Goal: Navigation & Orientation: Find specific page/section

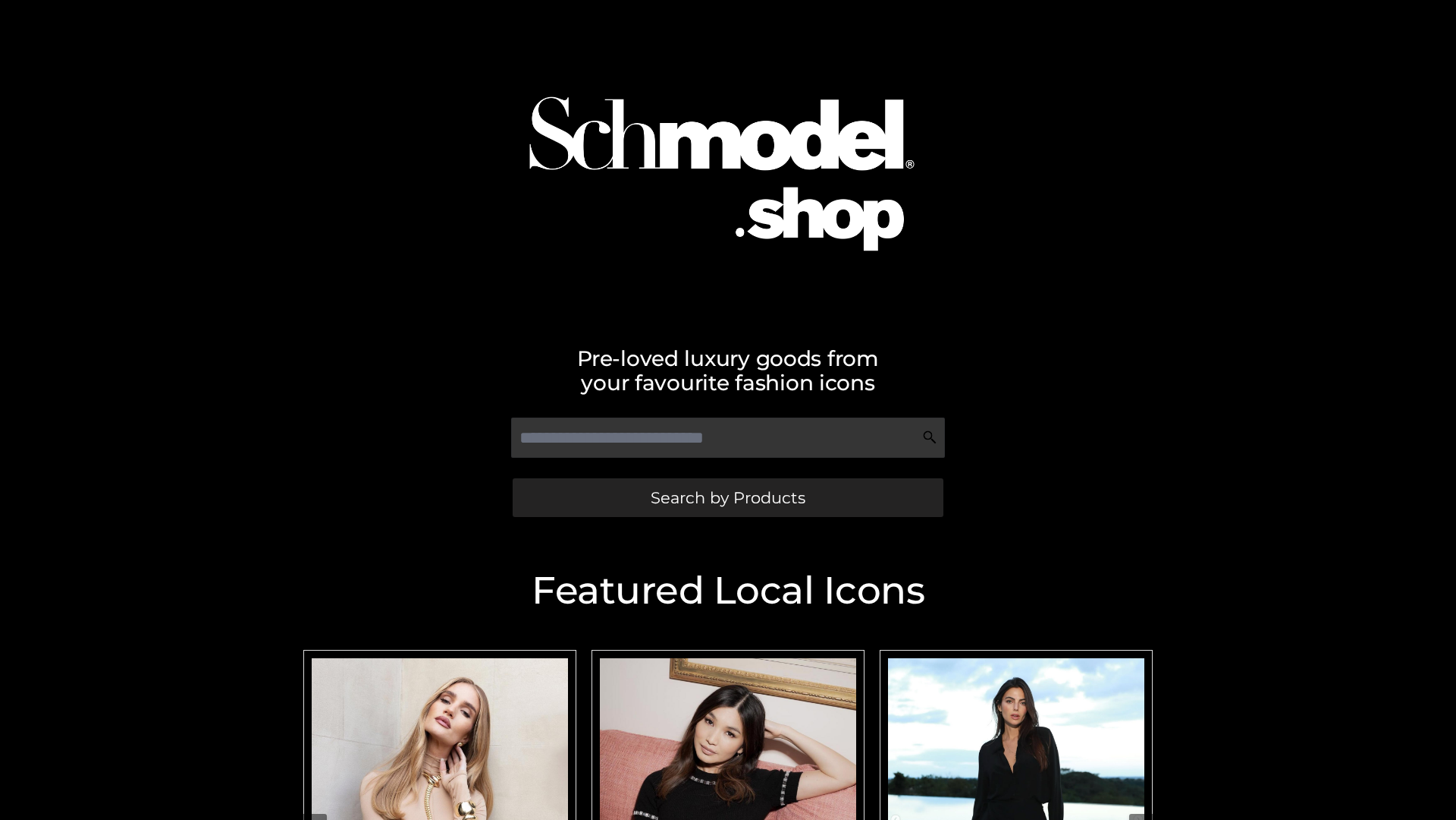
click at [727, 497] on span "Search by Products" at bounding box center [728, 498] width 155 height 16
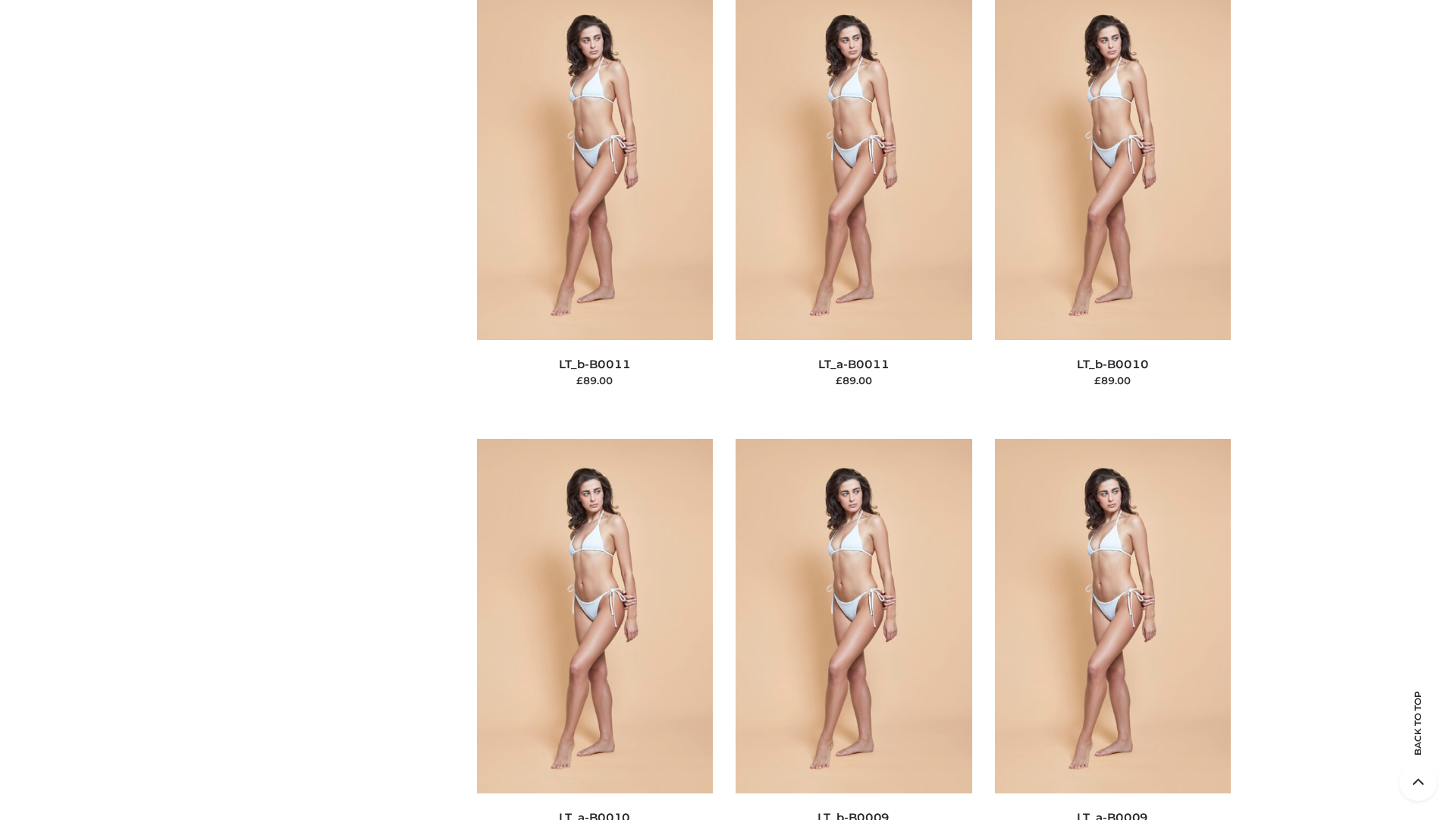
scroll to position [6815, 0]
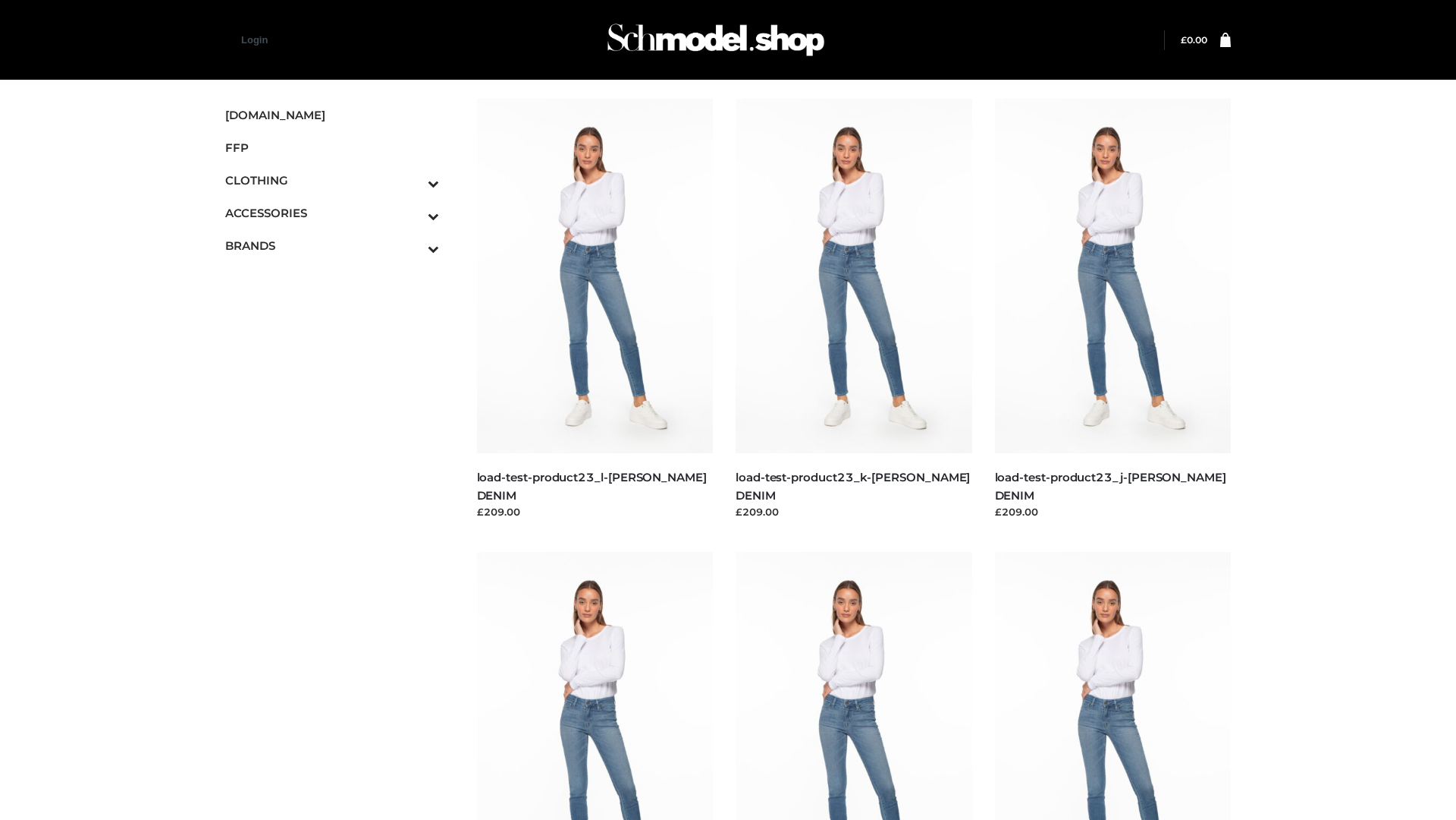
scroll to position [1331, 0]
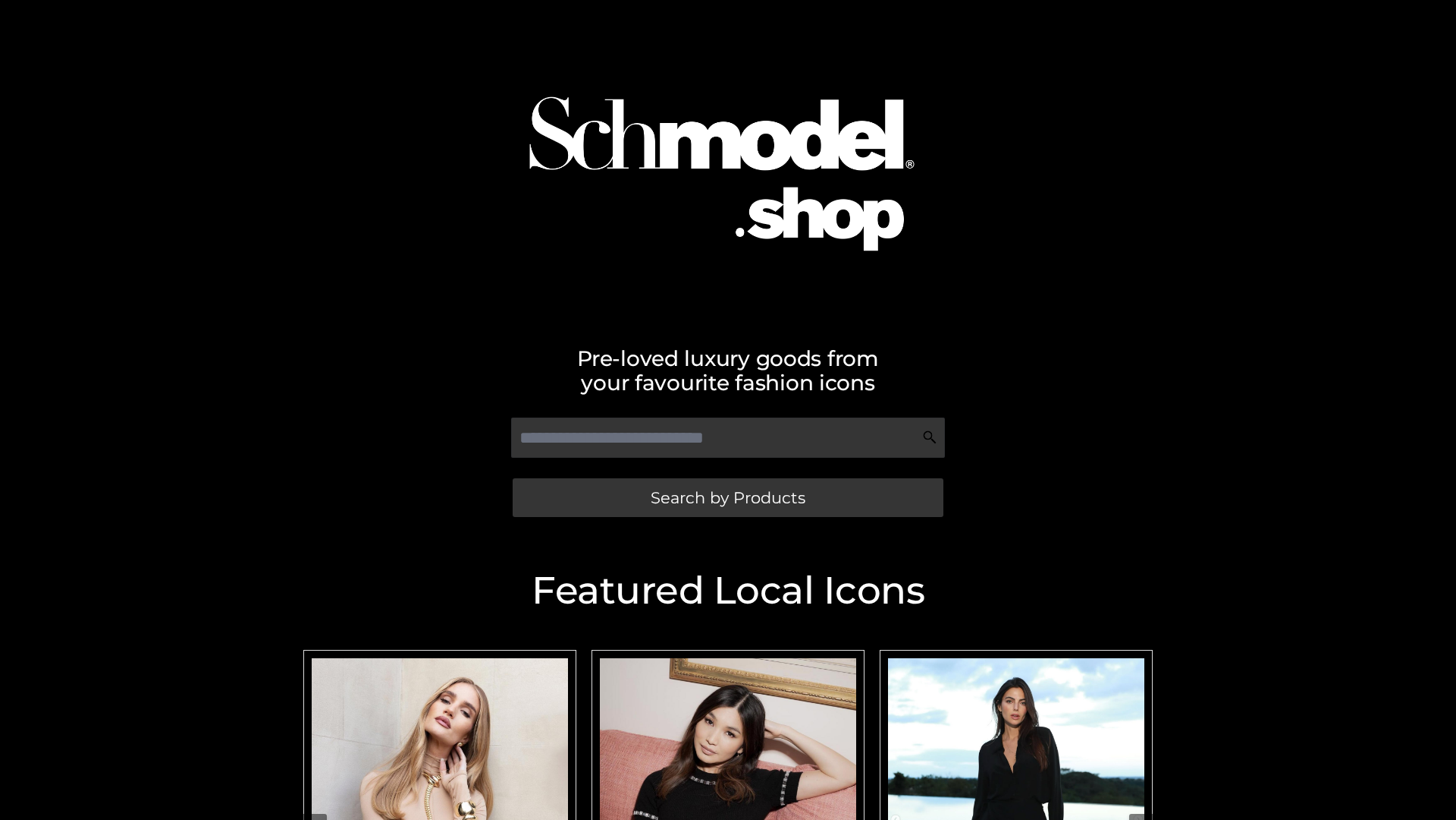
click at [727, 497] on span "Search by Products" at bounding box center [728, 498] width 155 height 16
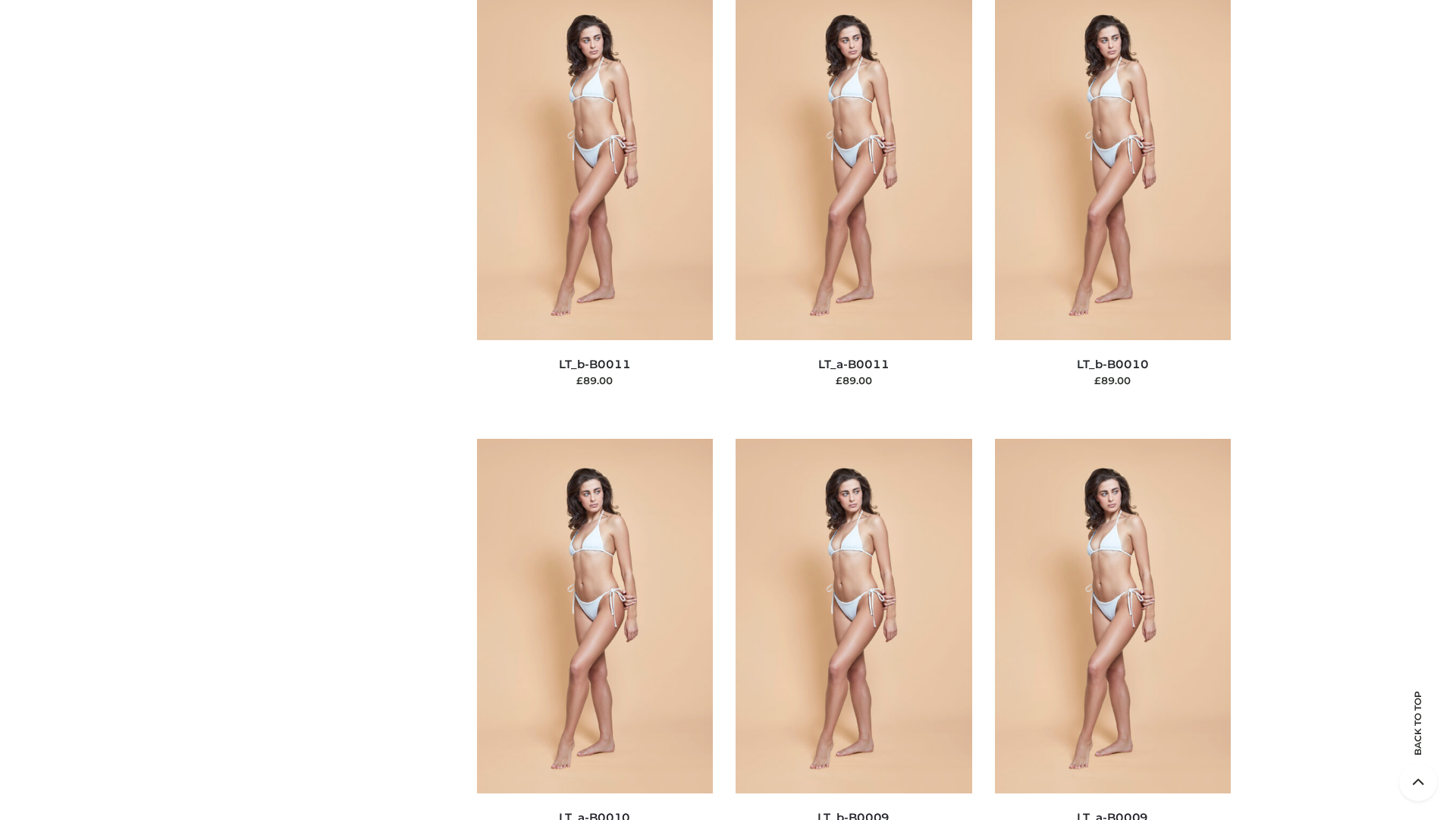
scroll to position [6815, 0]
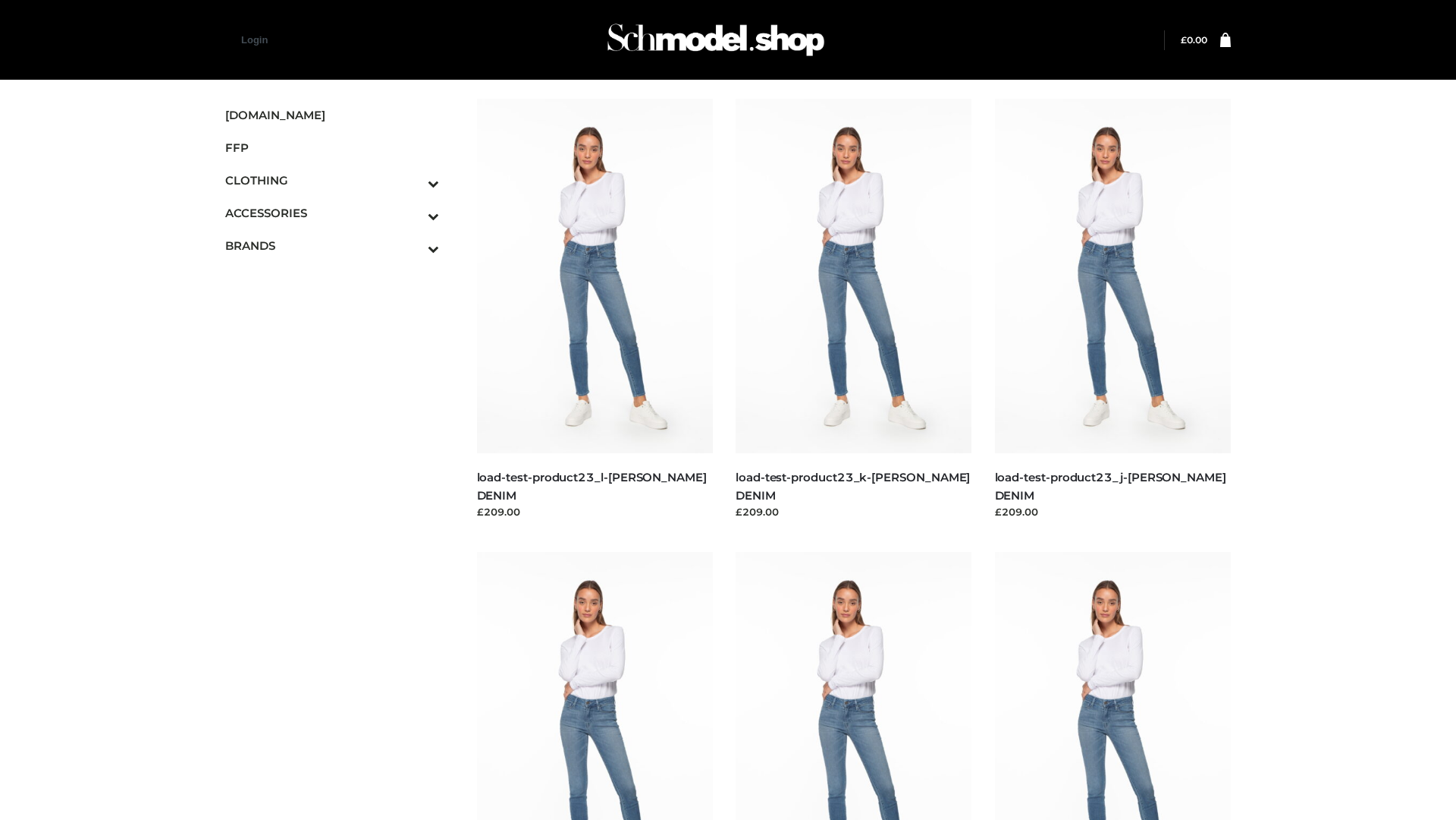
scroll to position [1331, 0]
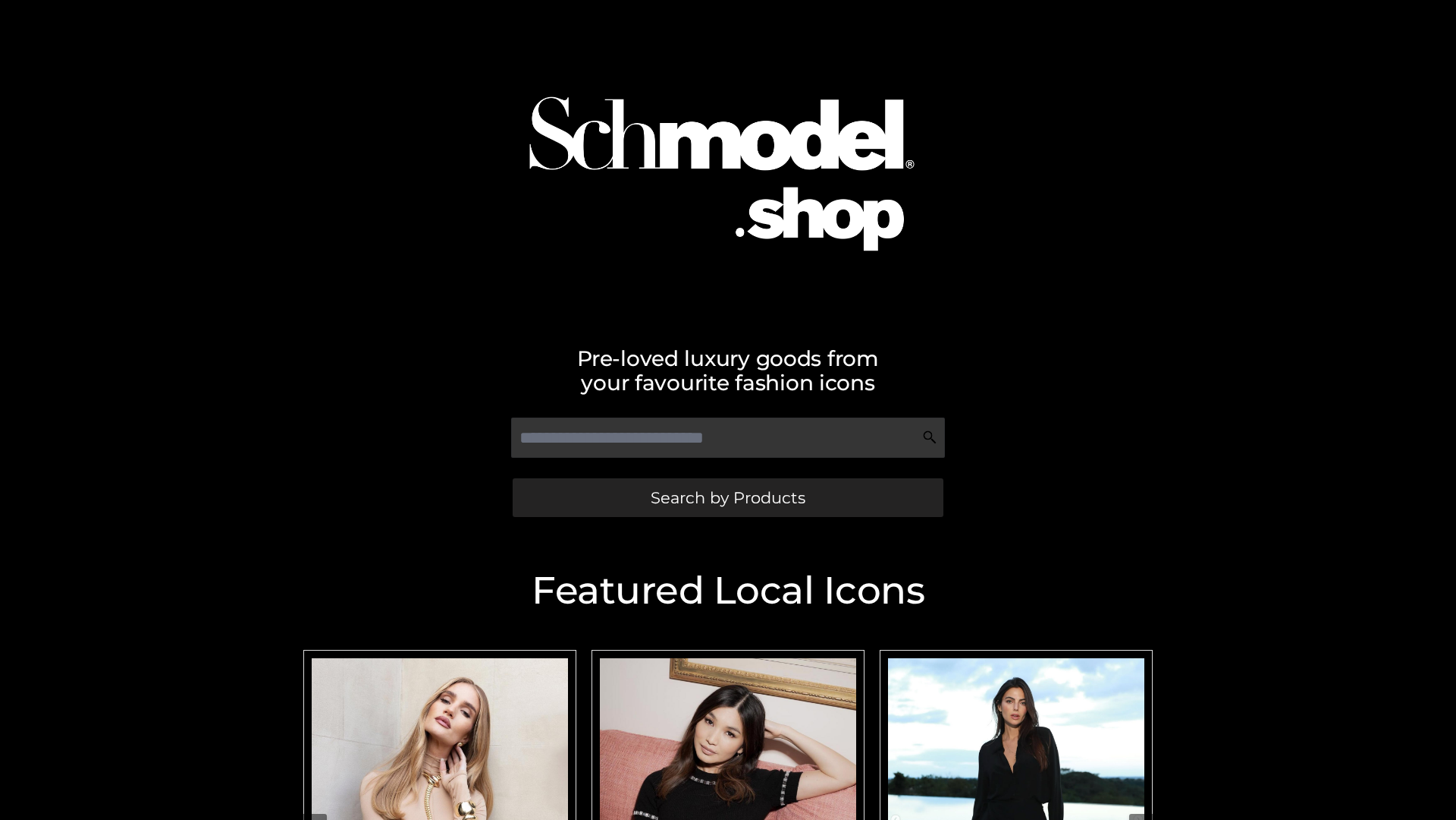
click at [727, 497] on span "Search by Products" at bounding box center [728, 498] width 155 height 16
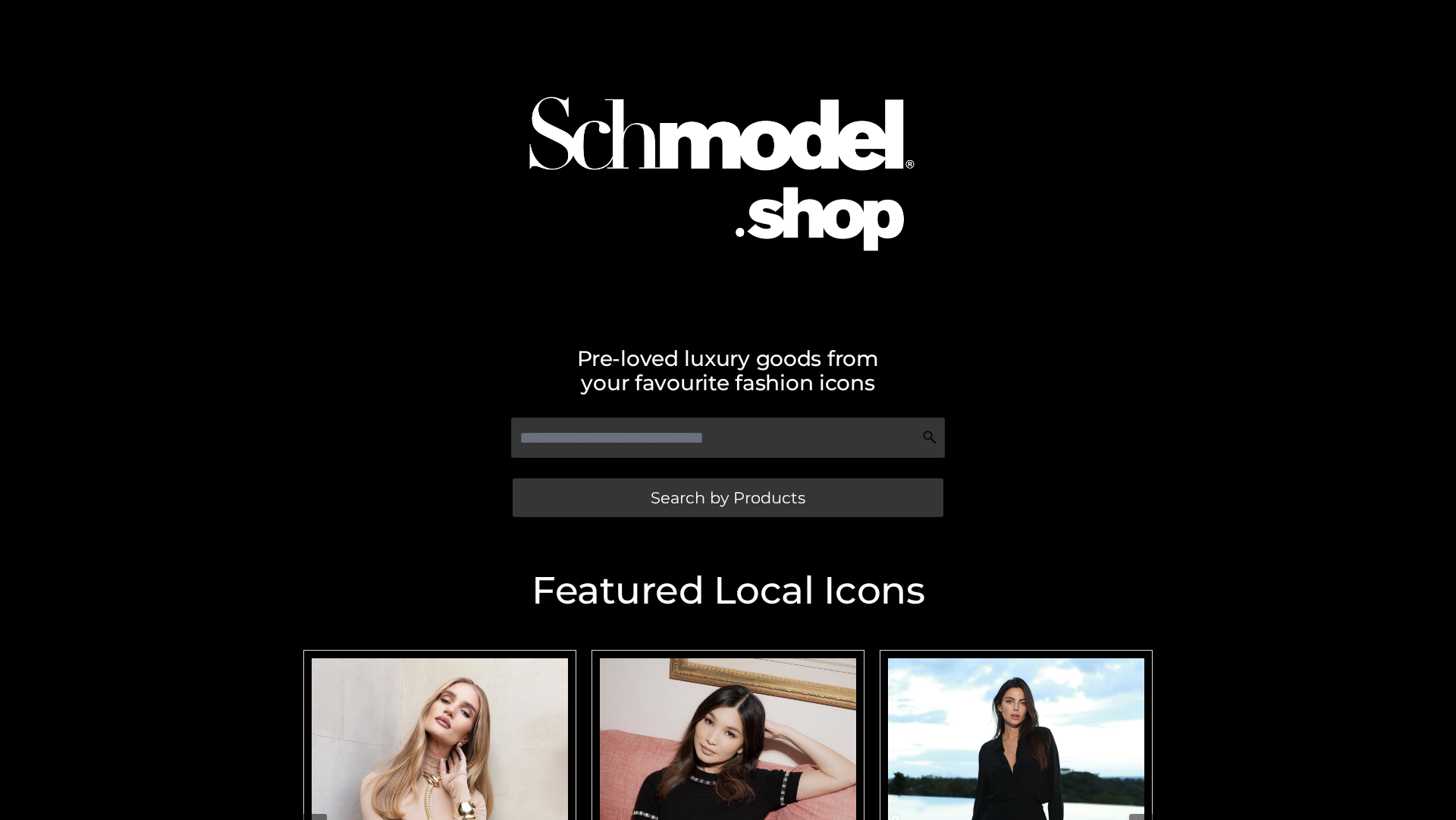
click at [727, 497] on span "Search by Products" at bounding box center [728, 498] width 155 height 16
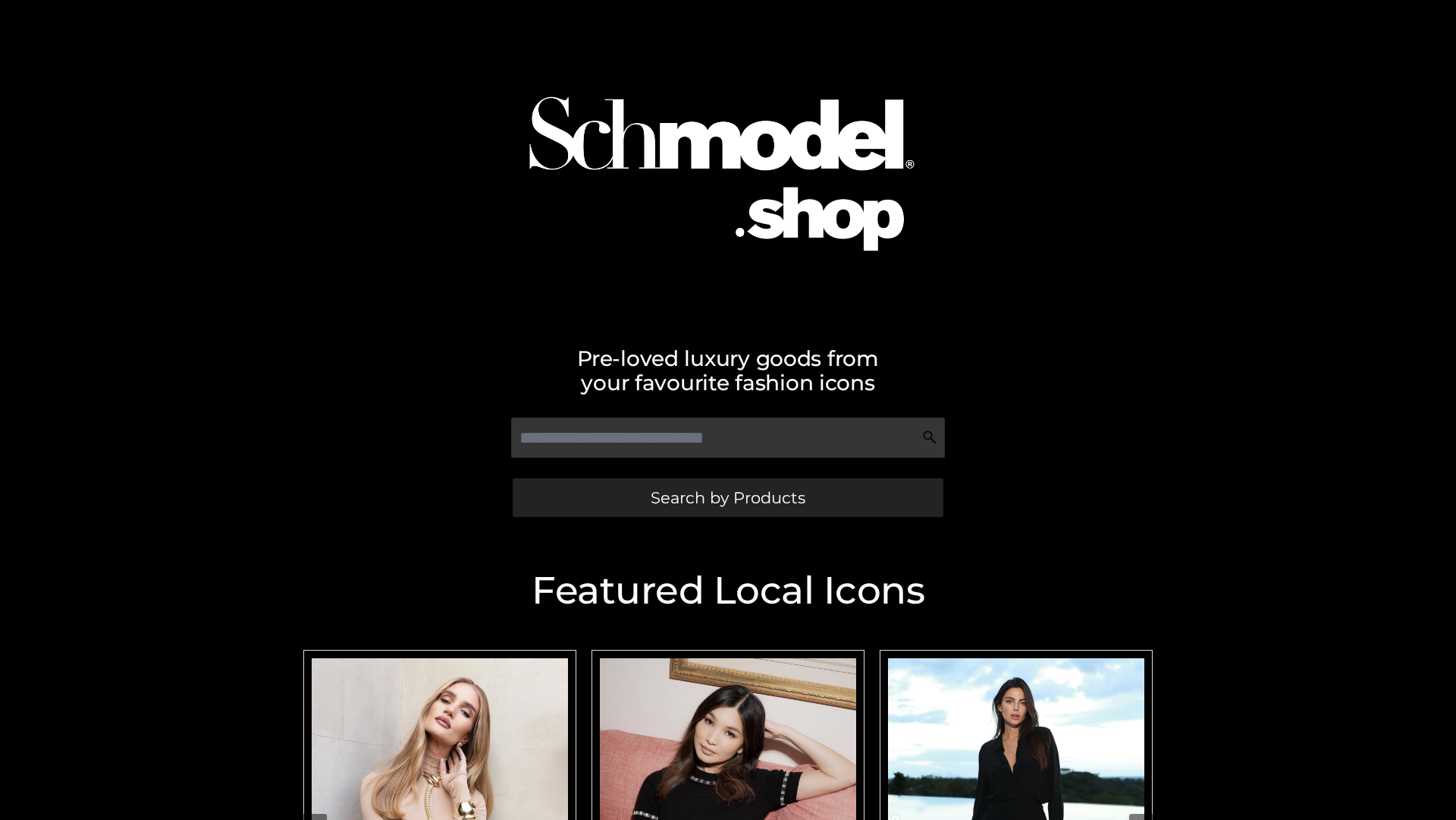
click at [727, 497] on span "Search by Products" at bounding box center [728, 498] width 155 height 16
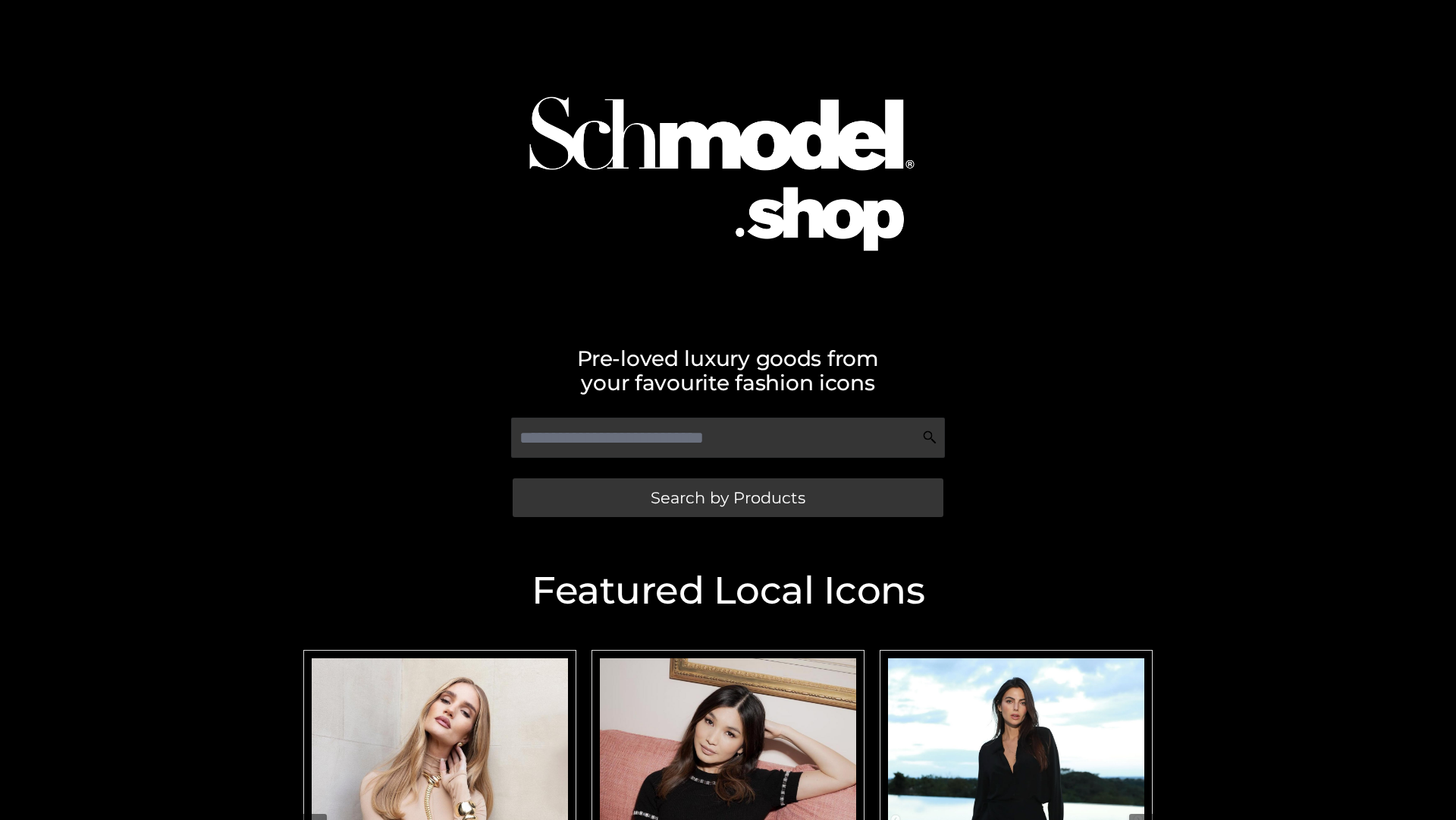
click at [727, 497] on span "Search by Products" at bounding box center [728, 498] width 155 height 16
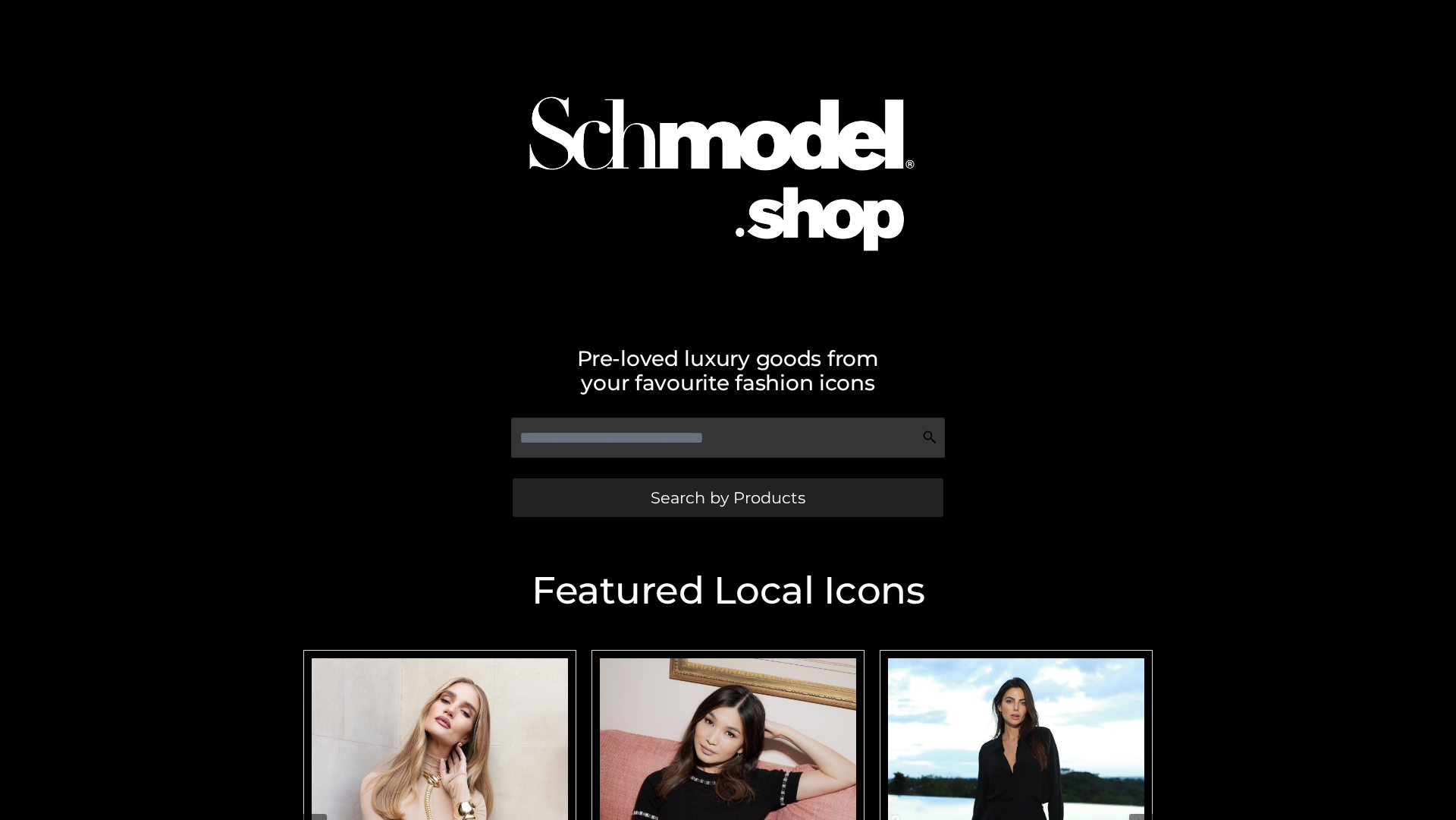
click at [727, 497] on span "Search by Products" at bounding box center [728, 498] width 155 height 16
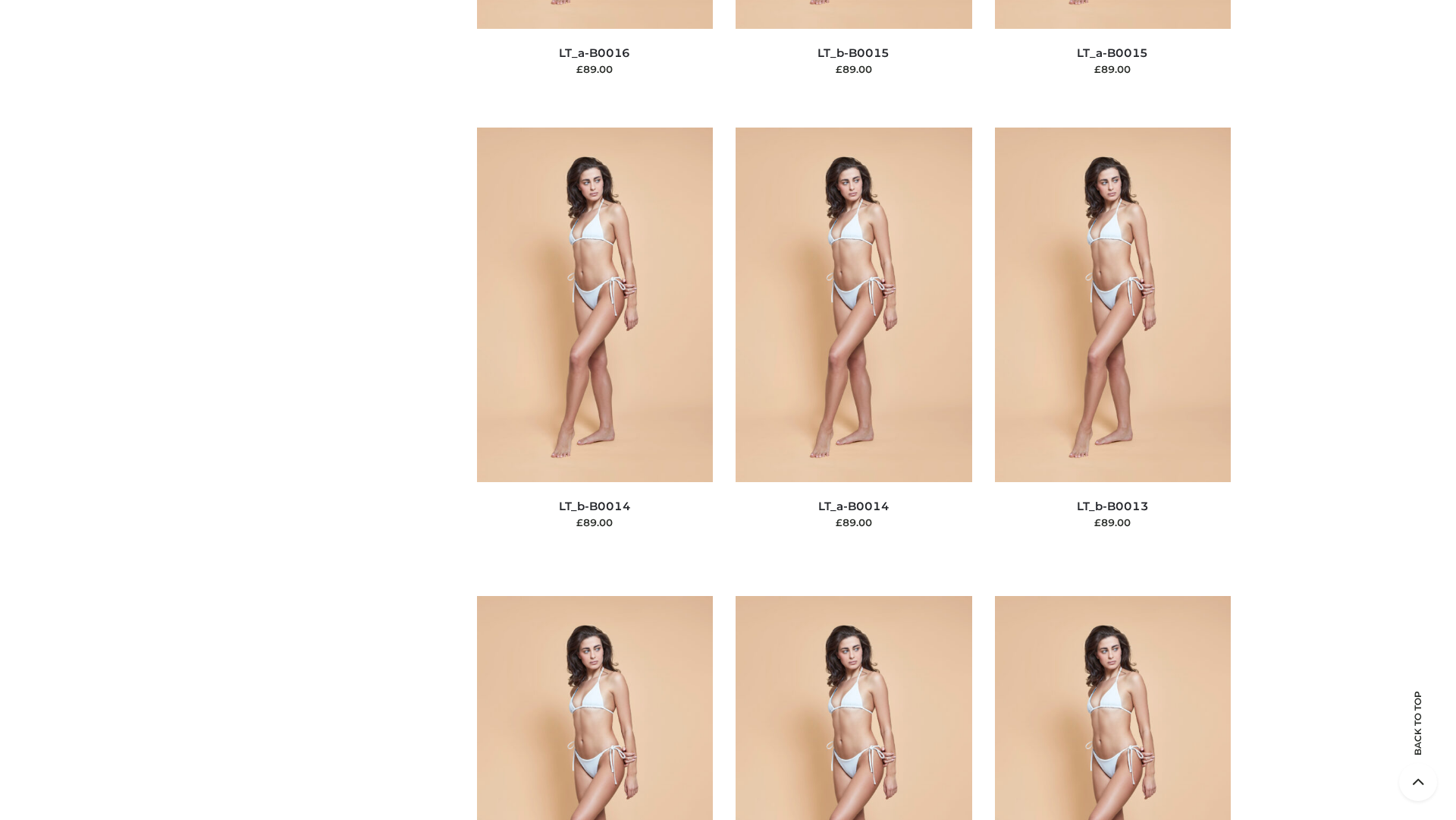
scroll to position [5397, 0]
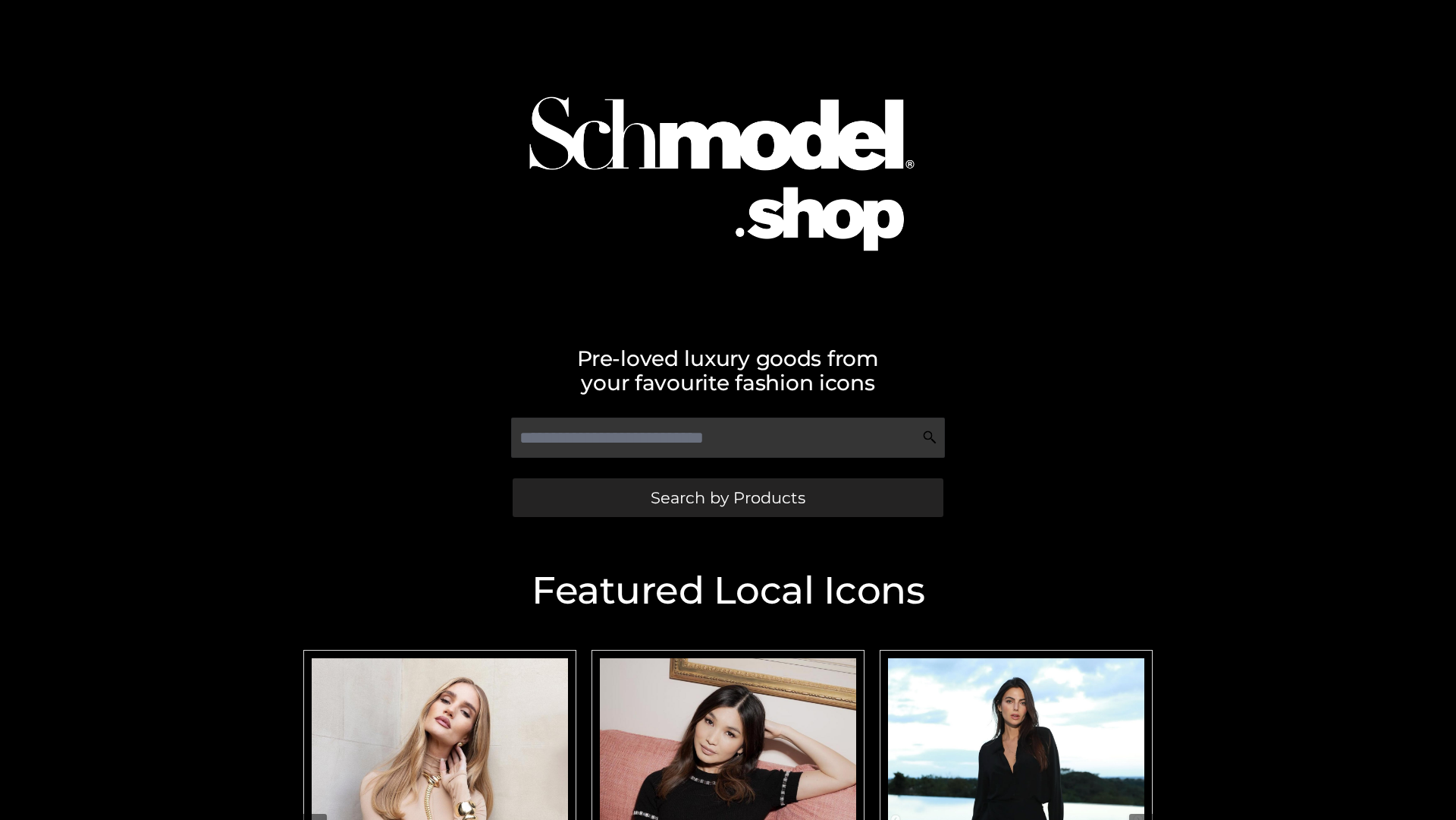
click at [727, 497] on span "Search by Products" at bounding box center [728, 498] width 155 height 16
